Goal: Navigation & Orientation: Find specific page/section

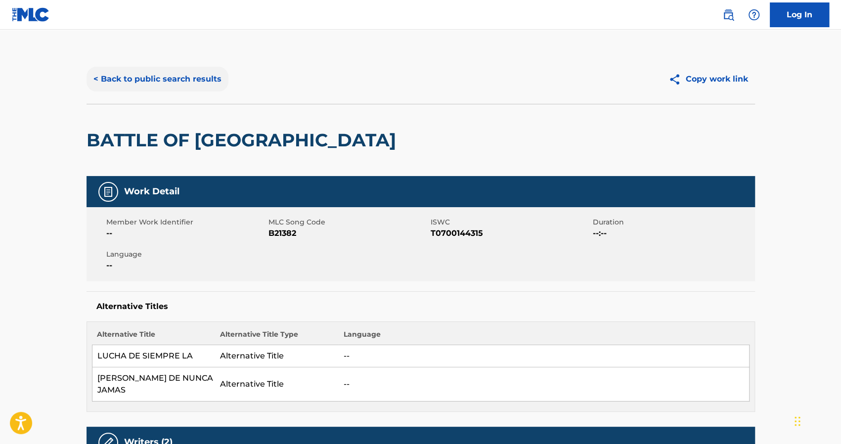
click at [166, 76] on button "< Back to public search results" at bounding box center [157, 79] width 142 height 25
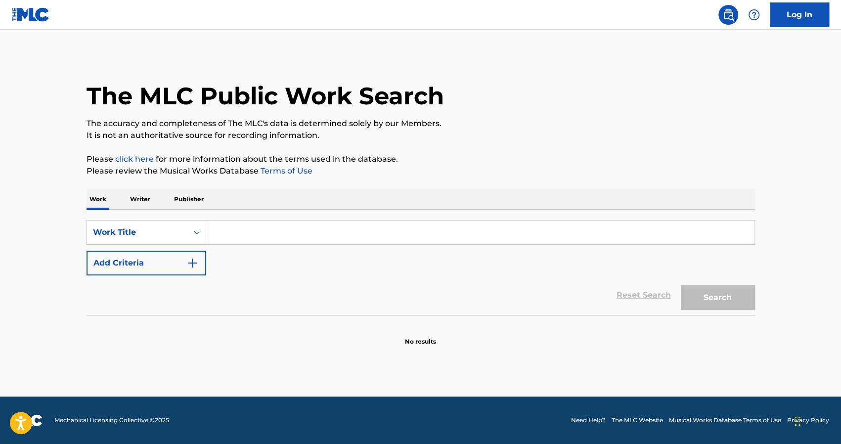
click at [39, 14] on img at bounding box center [31, 14] width 38 height 14
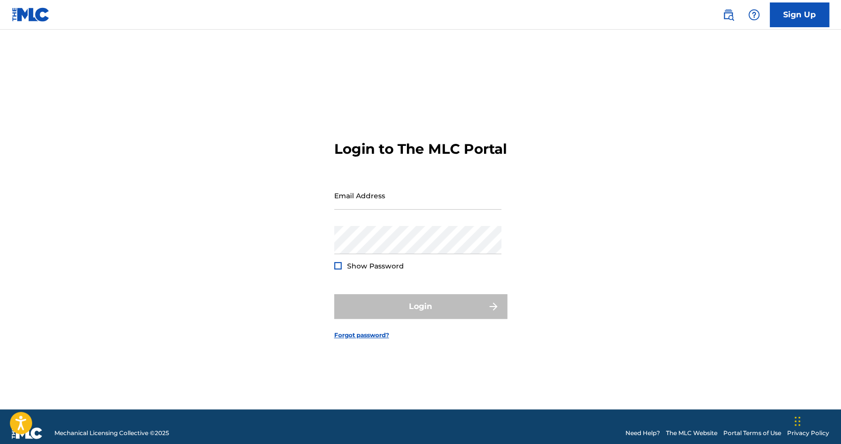
drag, startPoint x: 484, startPoint y: 104, endPoint x: 475, endPoint y: 104, distance: 8.4
